Goal: Task Accomplishment & Management: Use online tool/utility

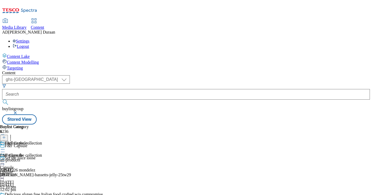
select select "ghs-uk"
click at [5, 159] on icon at bounding box center [2, 161] width 5 height 5
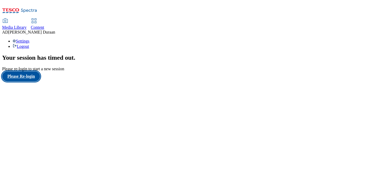
click at [40, 81] on button "Please Re-login" at bounding box center [21, 76] width 38 height 10
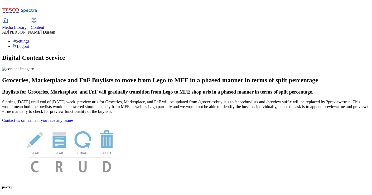
click at [44, 25] on span "Content" at bounding box center [37, 27] width 13 height 4
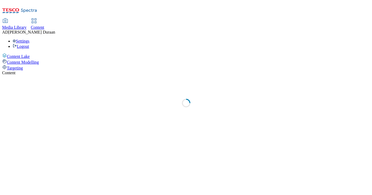
select select "ghs-uk"
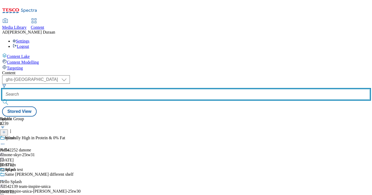
click at [129, 89] on input "text" at bounding box center [186, 94] width 368 height 11
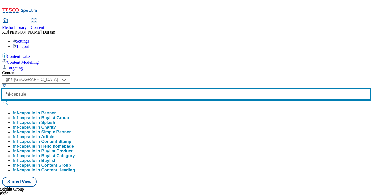
type input "fnf-capsule"
click at [2, 99] on button "submit" at bounding box center [5, 101] width 7 height 5
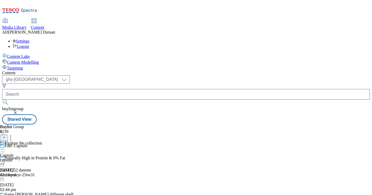
click at [5, 146] on icon at bounding box center [2, 148] width 5 height 5
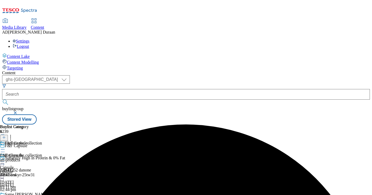
scroll to position [0, 0]
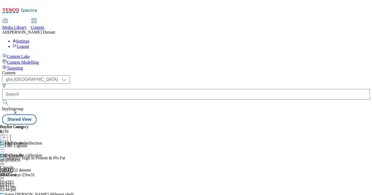
click at [5, 159] on icon at bounding box center [2, 161] width 5 height 5
click at [22, 170] on span "Edit" at bounding box center [19, 172] width 6 height 4
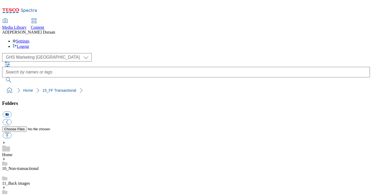
select select "flare-ghs-mktg"
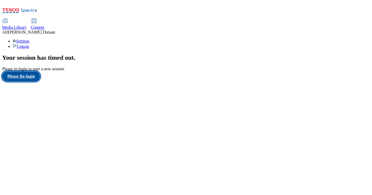
click at [35, 81] on button "Please Re-login" at bounding box center [21, 76] width 38 height 10
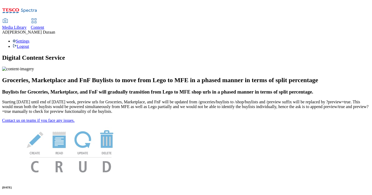
click at [44, 25] on span "Content" at bounding box center [37, 27] width 13 height 4
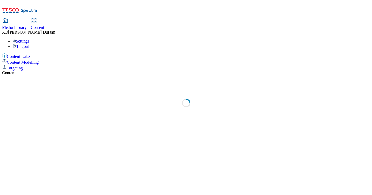
select select "ghs-[GEOGRAPHIC_DATA]"
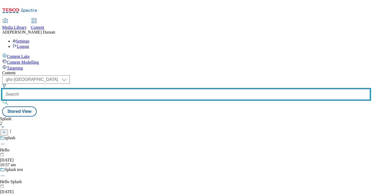
click at [128, 89] on input "text" at bounding box center [186, 94] width 368 height 11
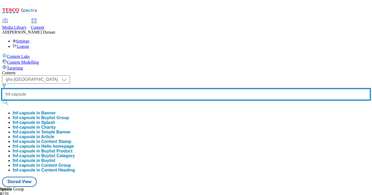
type input "fnf-capsule"
click at [2, 99] on button "submit" at bounding box center [5, 101] width 7 height 5
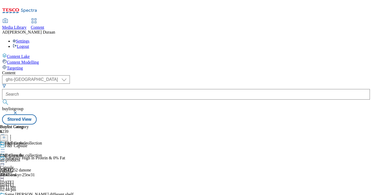
click at [5, 159] on icon at bounding box center [2, 161] width 5 height 5
click at [22, 170] on span "Edit" at bounding box center [19, 172] width 6 height 4
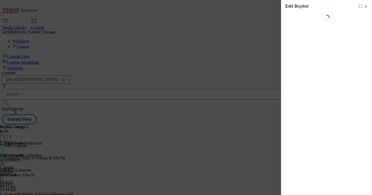
select select "evergreen"
select select "Banner"
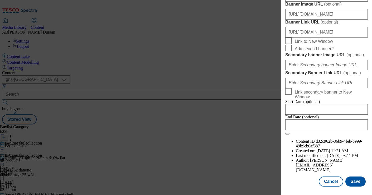
scroll to position [494, 0]
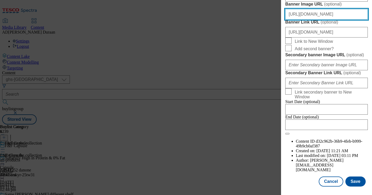
click at [331, 20] on input "[URL][DOMAIN_NAME]" at bounding box center [326, 14] width 83 height 11
paste input "[URL][DOMAIN_NAME]"
type input "[URL][DOMAIN_NAME]"
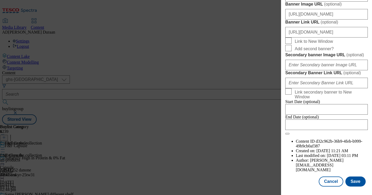
scroll to position [0, 0]
drag, startPoint x: 348, startPoint y: 73, endPoint x: 355, endPoint y: 73, distance: 6.1
click at [359, 182] on button "Save" at bounding box center [356, 181] width 20 height 10
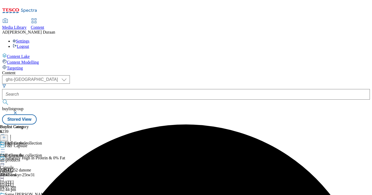
click at [5, 159] on icon at bounding box center [2, 161] width 5 height 5
click at [29, 194] on span "Preview" at bounding box center [22, 197] width 12 height 4
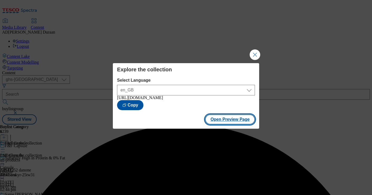
click at [233, 123] on button "Open Preview Page" at bounding box center [230, 119] width 50 height 10
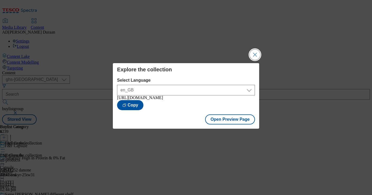
click at [256, 53] on button "Close Modal" at bounding box center [255, 54] width 11 height 11
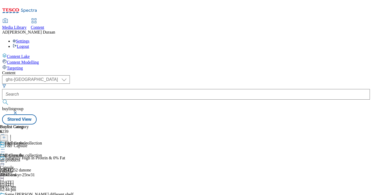
click at [5, 159] on icon at bounding box center [2, 161] width 5 height 5
